Goal: Information Seeking & Learning: Understand process/instructions

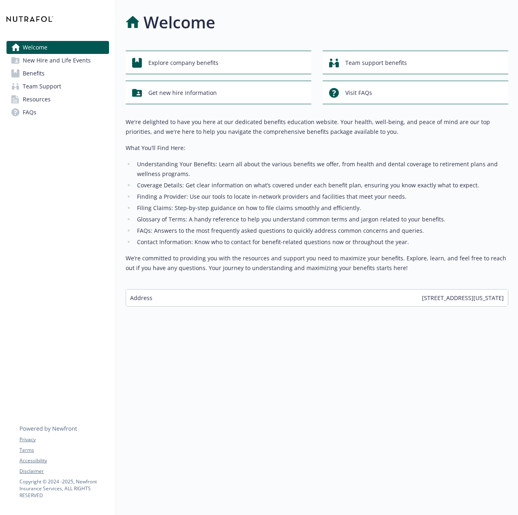
click at [64, 62] on span "New Hire and Life Events" at bounding box center [57, 60] width 68 height 13
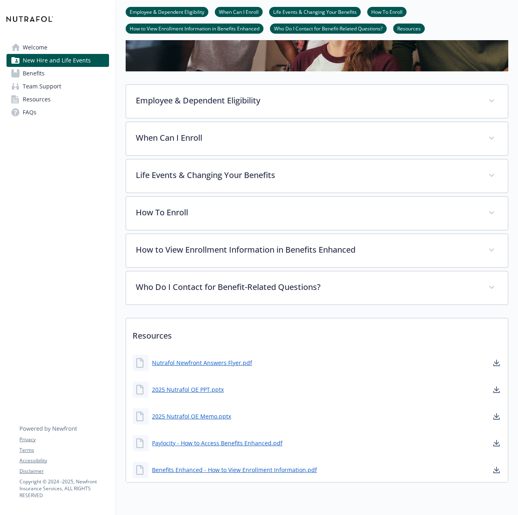
scroll to position [200, 0]
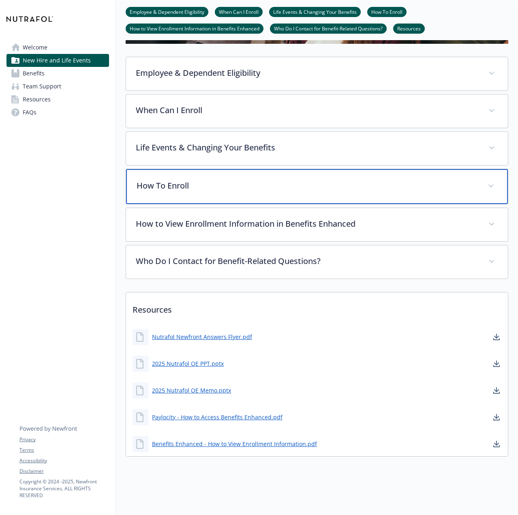
click at [219, 183] on p "How To Enroll" at bounding box center [307, 185] width 341 height 12
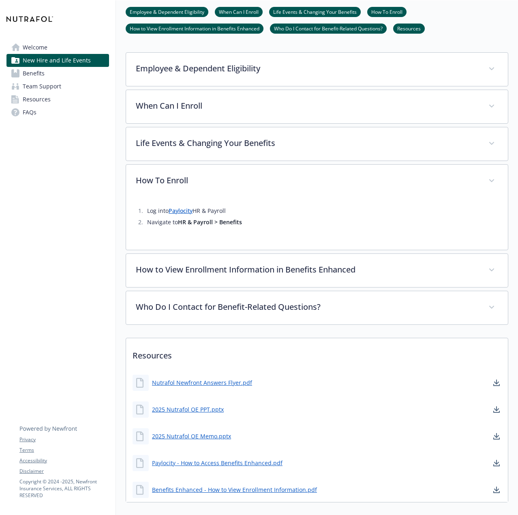
click at [182, 212] on link "Paylocity" at bounding box center [181, 211] width 24 height 8
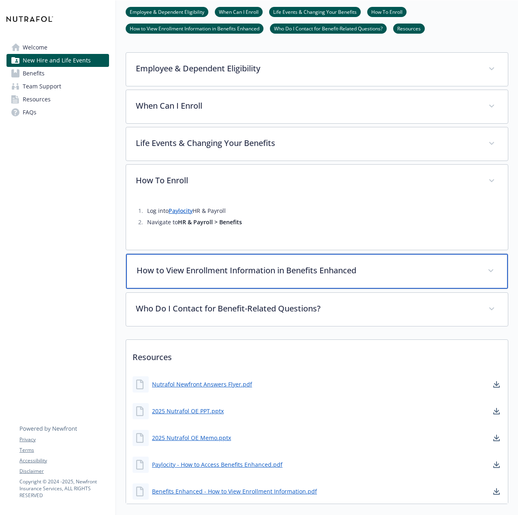
click at [365, 273] on p "How to View Enrollment Information in Benefits Enhanced" at bounding box center [307, 270] width 341 height 12
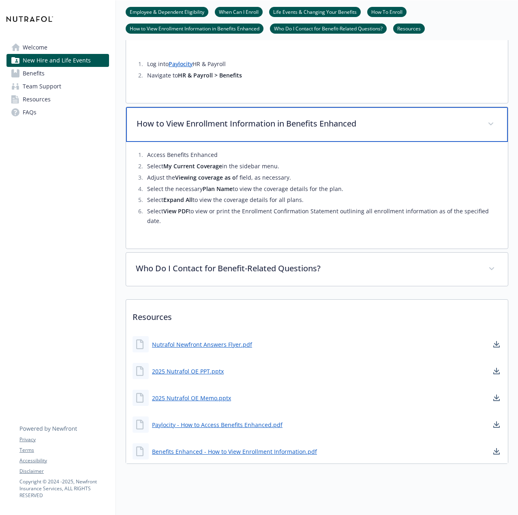
scroll to position [350, 0]
